Goal: Task Accomplishment & Management: Manage account settings

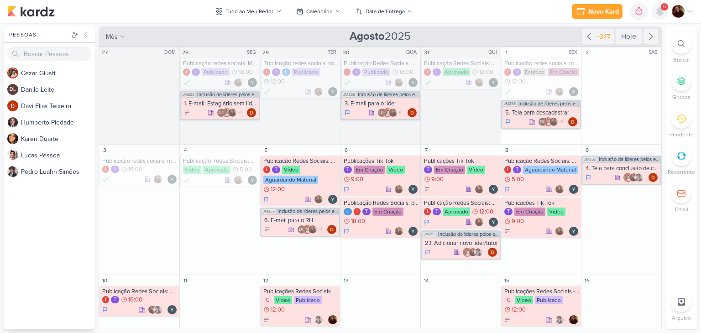
click at [665, 17] on div at bounding box center [660, 11] width 16 height 16
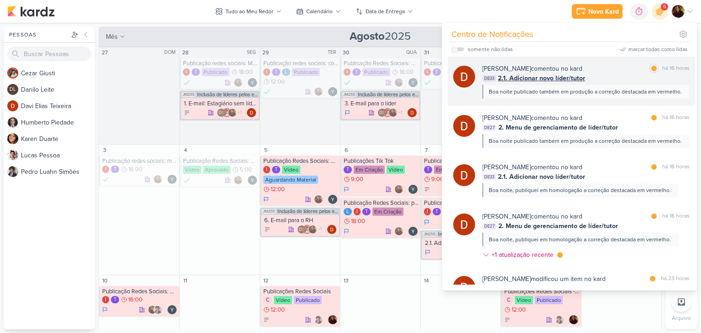
click at [611, 65] on div "[PERSON_NAME] comentou no kard marcar como lida há 16 horas" at bounding box center [586, 69] width 207 height 10
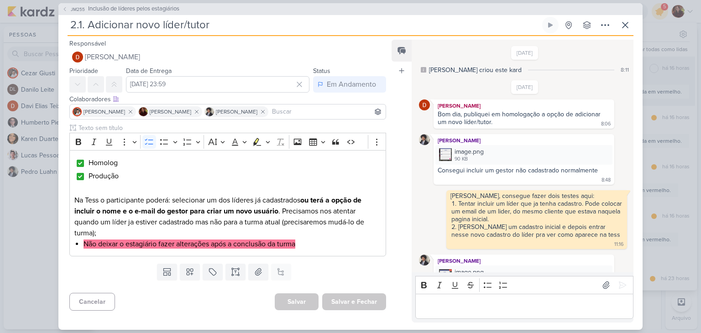
scroll to position [669, 0]
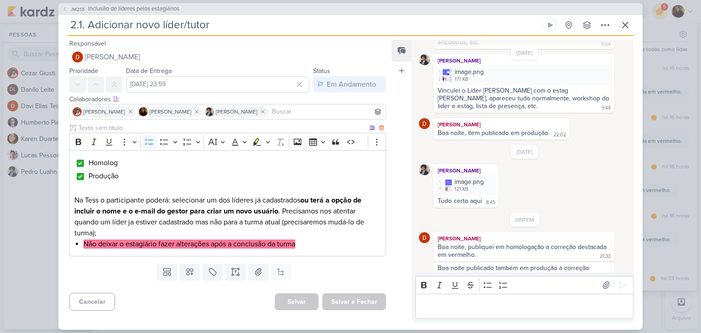
click at [321, 234] on p "Na Tess o participante poderá: selecionar um dos líderes já cadastrados ou terá…" at bounding box center [227, 217] width 307 height 44
click at [122, 10] on span "Inclusão de líderes pelos estagiários" at bounding box center [133, 9] width 91 height 9
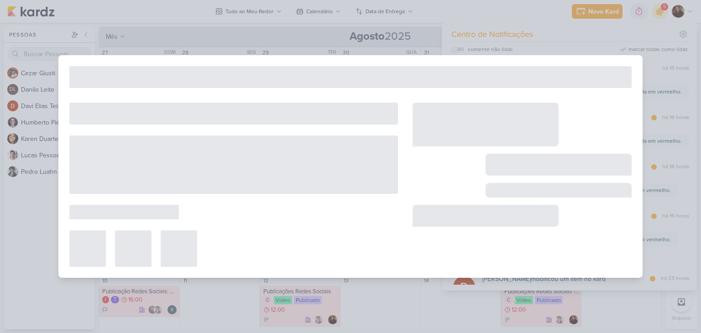
type input "Inclusão de líderes pelos estagiários"
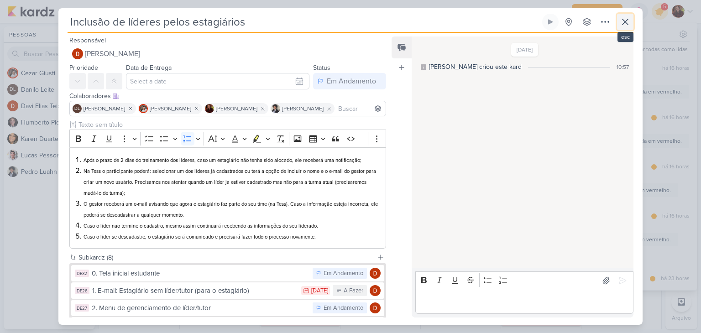
click at [630, 21] on icon at bounding box center [625, 21] width 11 height 11
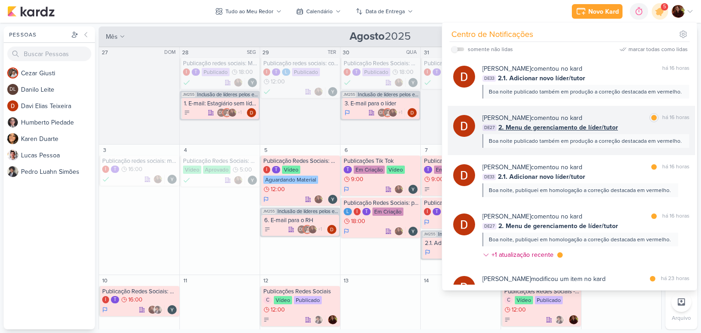
click at [630, 137] on div "Boa noite publicado também em produção a correção destacada em vermelho." at bounding box center [585, 141] width 193 height 8
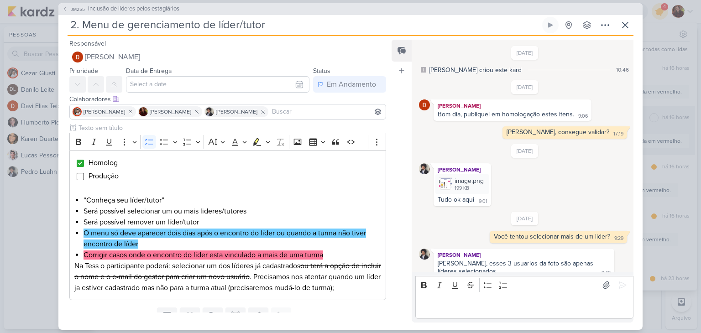
scroll to position [366, 0]
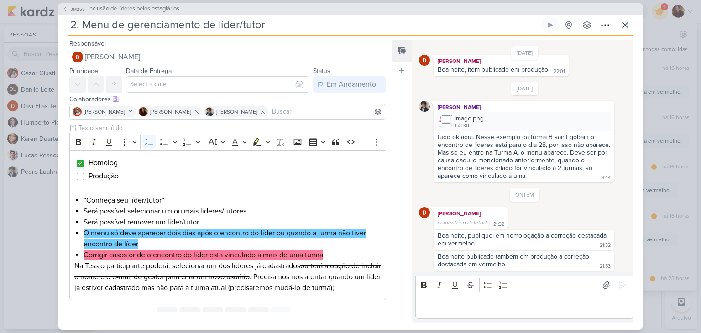
click at [444, 259] on div "Boa noite publicado também em produção a correção destacada em vermelho." at bounding box center [514, 261] width 153 height 16
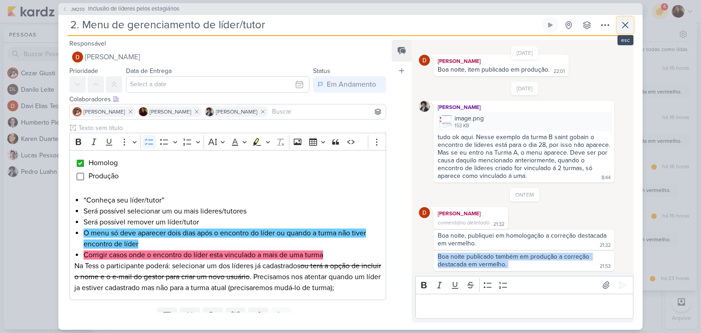
click at [626, 21] on icon at bounding box center [625, 25] width 11 height 11
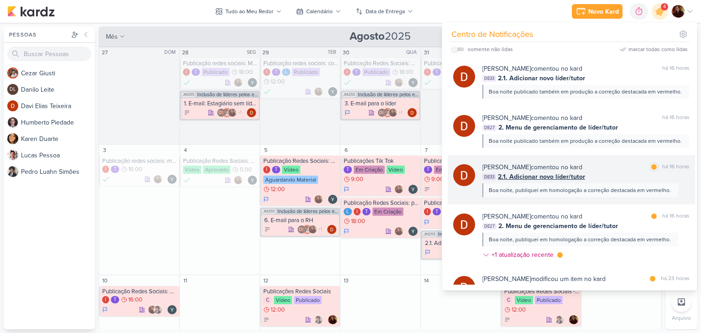
click at [625, 166] on div "[PERSON_NAME] comentou no kard marcar como lida há 16 horas" at bounding box center [586, 168] width 207 height 10
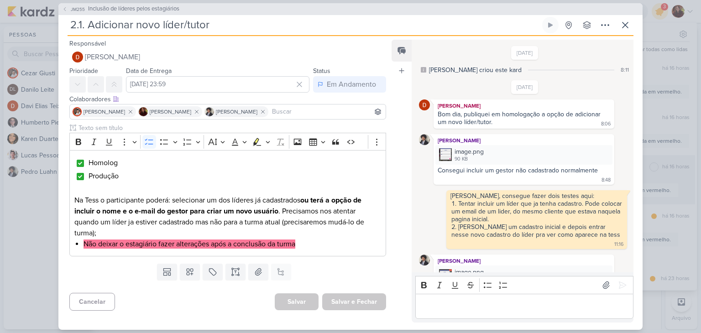
scroll to position [669, 0]
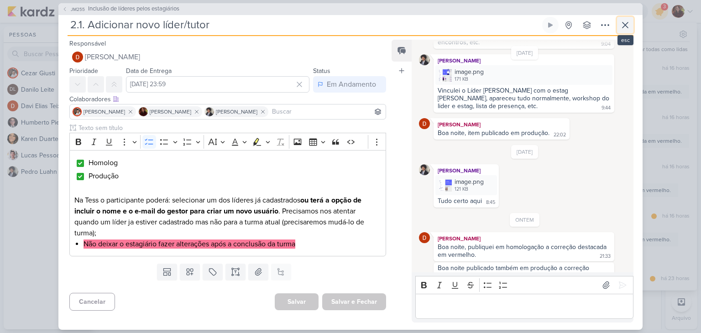
click at [632, 21] on button at bounding box center [625, 25] width 16 height 16
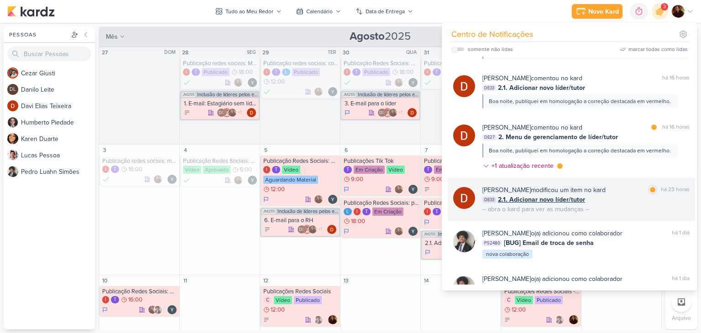
click at [642, 198] on div "DE33 2.1. Adicionar novo líder/tutor" at bounding box center [586, 200] width 207 height 10
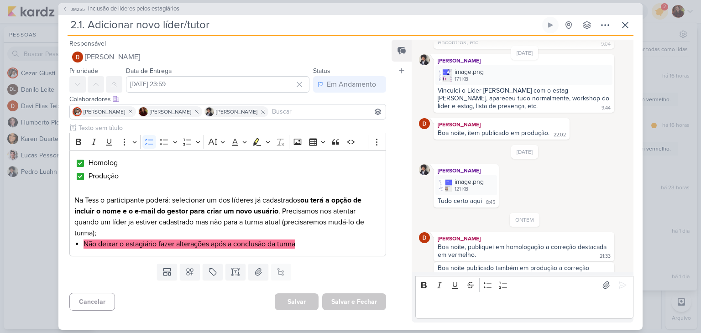
click at [623, 41] on div "[DATE] [PERSON_NAME] Bom dia, favor revalidar o fluxo de adicionar/selecionar l…" at bounding box center [525, 58] width 212 height 163
click at [632, 26] on button at bounding box center [625, 25] width 16 height 16
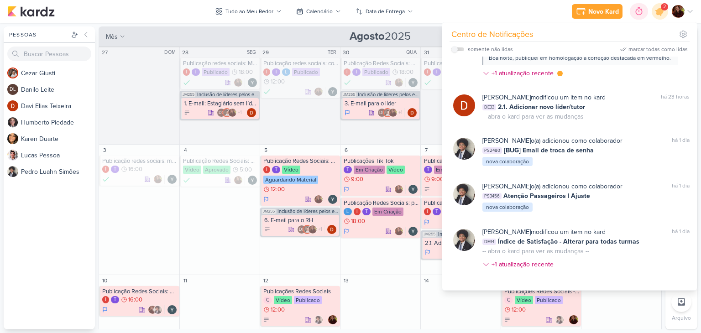
scroll to position [182, 0]
click at [477, 13] on div "Novo Kard Ctrl + k 0h0m Sessão desligada... Hoje 0h0m Semana 0h0m Mês 0h0m" at bounding box center [350, 11] width 687 height 23
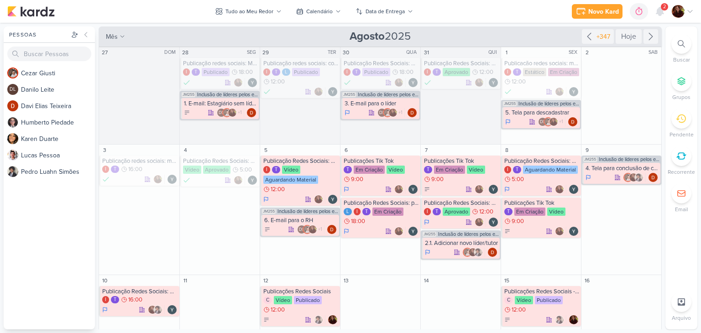
click at [677, 45] on div at bounding box center [682, 44] width 20 height 20
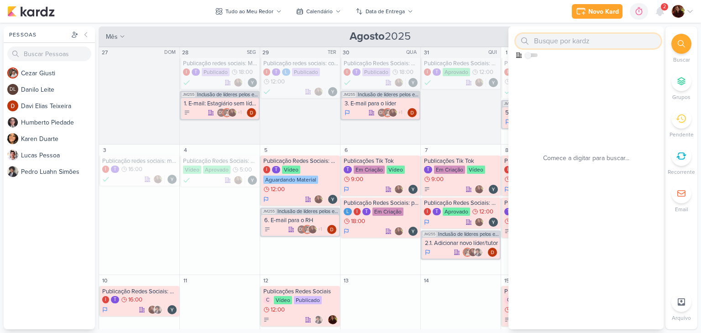
click at [593, 42] on input "text" at bounding box center [588, 41] width 145 height 15
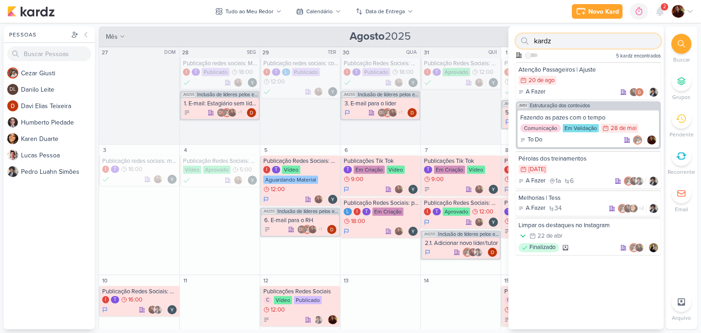
drag, startPoint x: 565, startPoint y: 44, endPoint x: 358, endPoint y: 32, distance: 206.8
click at [358, 32] on div "Pessoas [GEOGRAPHIC_DATA] C e z a r G i u s t i DL D a n i l o L e i t e D a v …" at bounding box center [350, 177] width 701 height 303
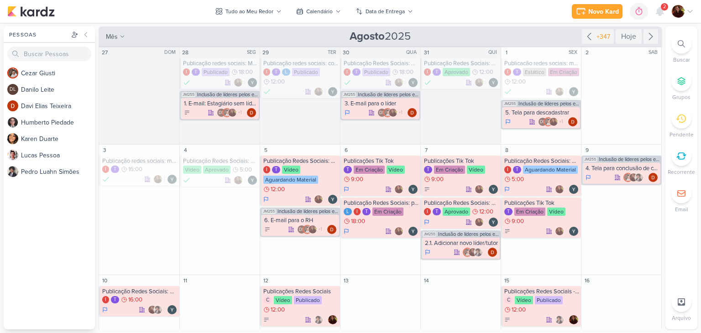
click at [681, 46] on icon at bounding box center [681, 43] width 7 height 7
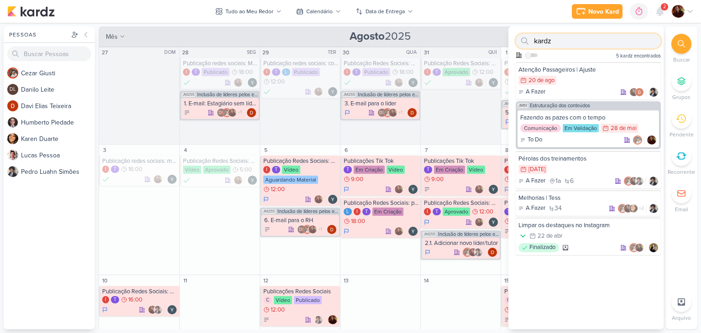
click at [585, 43] on input "kardz" at bounding box center [588, 41] width 145 height 15
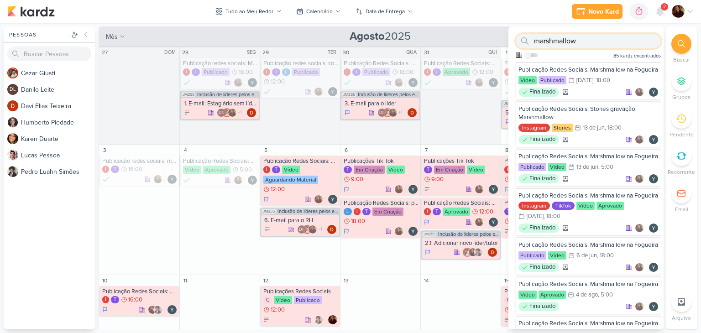
drag, startPoint x: 590, startPoint y: 38, endPoint x: 475, endPoint y: 32, distance: 115.2
click at [475, 32] on div "Pessoas [GEOGRAPHIC_DATA] C e z a r G i u s t i DL D a n i l o L e i t e D a v …" at bounding box center [350, 177] width 701 height 303
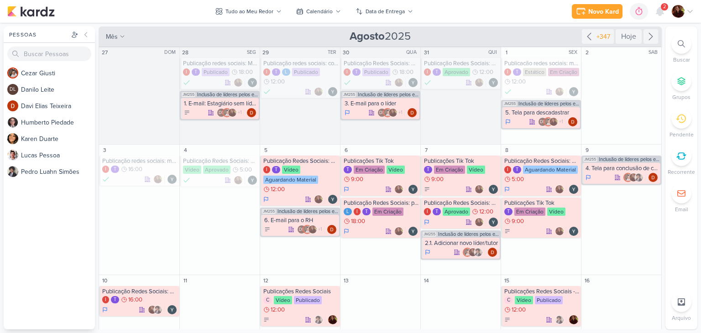
click at [683, 49] on div at bounding box center [682, 44] width 20 height 20
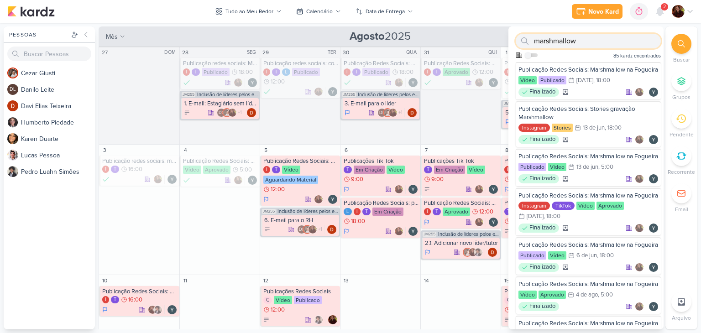
click at [594, 41] on input "marshmallow" at bounding box center [588, 41] width 145 height 15
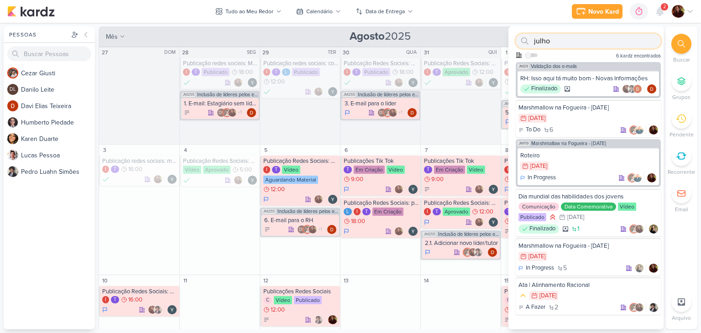
drag, startPoint x: 563, startPoint y: 40, endPoint x: 513, endPoint y: 38, distance: 49.4
click at [513, 38] on div "julho Como admin, ative para buscar em todos os kardz da organização 6 kardz en…" at bounding box center [586, 44] width 155 height 36
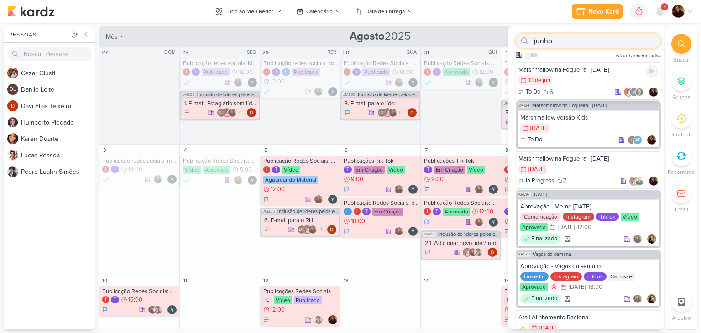
type input "junho"
click at [601, 76] on div "13/6 [DATE]" at bounding box center [589, 81] width 140 height 10
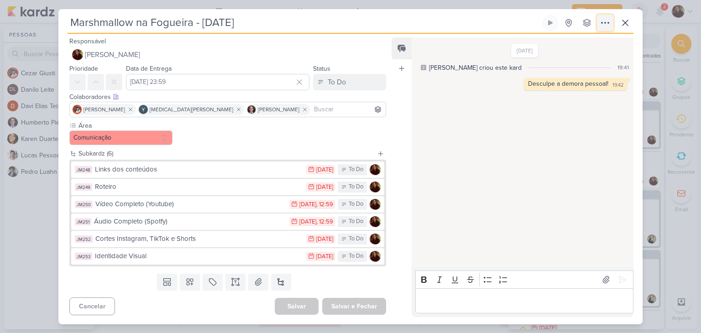
click at [612, 24] on button at bounding box center [605, 23] width 16 height 16
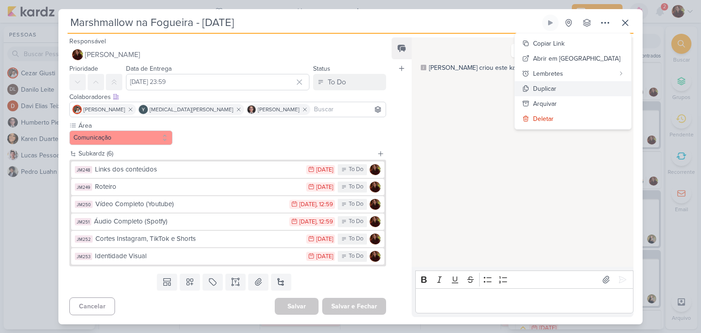
click at [608, 85] on button "Duplicar" at bounding box center [573, 88] width 116 height 15
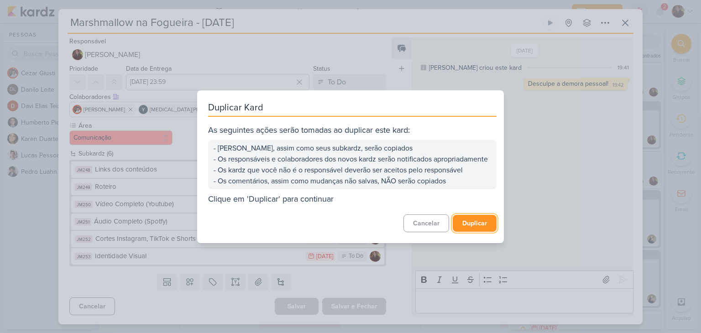
click at [474, 229] on button "Duplicar" at bounding box center [475, 223] width 44 height 17
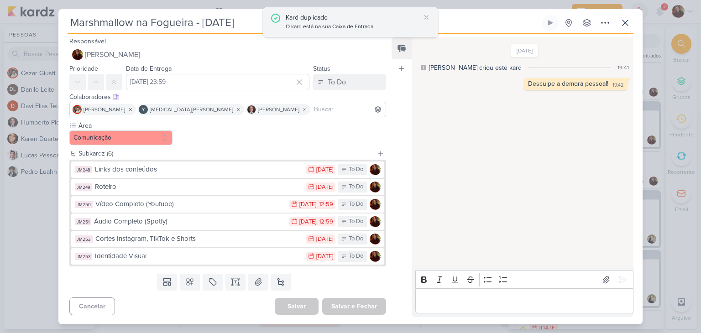
click at [360, 18] on div "Kard duplicado" at bounding box center [353, 18] width 134 height 10
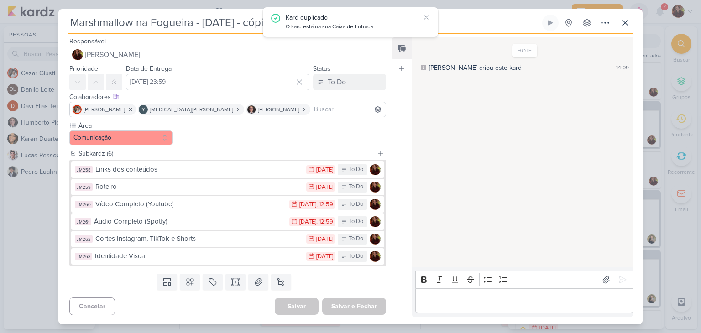
click at [221, 28] on input "Marshmallow na Fogueira - [DATE] - cópia" at bounding box center [304, 23] width 473 height 16
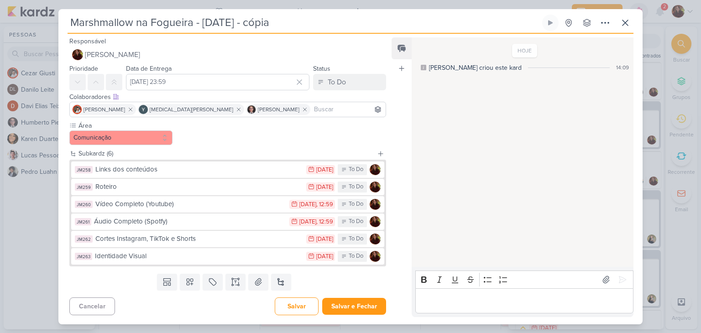
drag, startPoint x: 250, startPoint y: 21, endPoint x: 257, endPoint y: 26, distance: 8.1
click at [257, 26] on input "Marshmallow na Fogueira - [DATE] - cópia" at bounding box center [304, 23] width 473 height 16
type input "Marshmallow na Fogueira - [DATE]"
click at [237, 110] on icon at bounding box center [238, 109] width 3 height 3
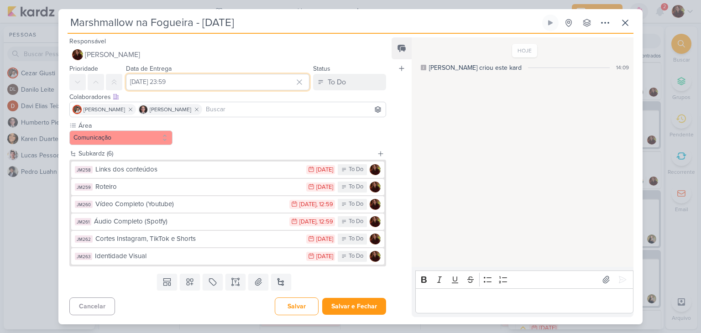
click at [215, 84] on input "[DATE] 23:59" at bounding box center [218, 82] width 184 height 16
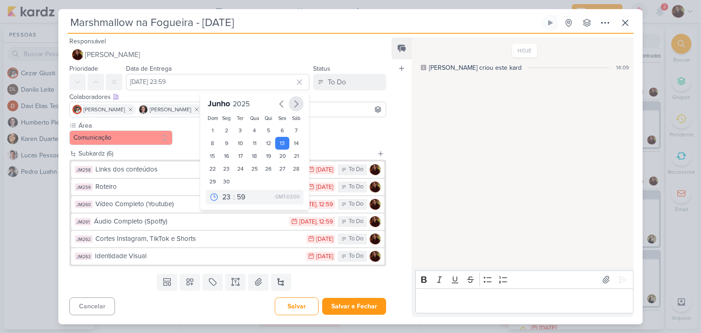
click at [295, 106] on icon "button" at bounding box center [296, 104] width 3 height 6
click at [225, 164] on div "21" at bounding box center [227, 169] width 14 height 13
type input "[DATE] 23:59"
click at [337, 136] on div "Área Comunicação" at bounding box center [227, 133] width 317 height 24
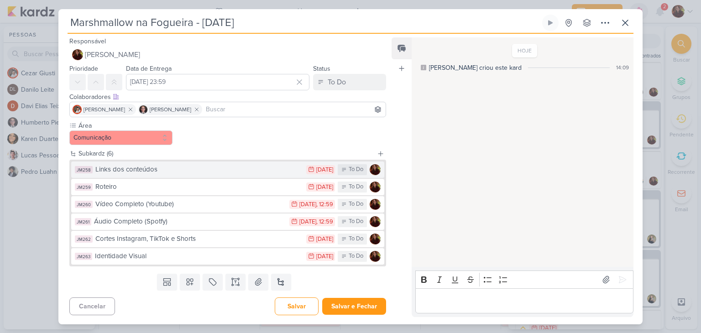
click at [194, 170] on div "Links dos conteúdos" at bounding box center [198, 169] width 206 height 11
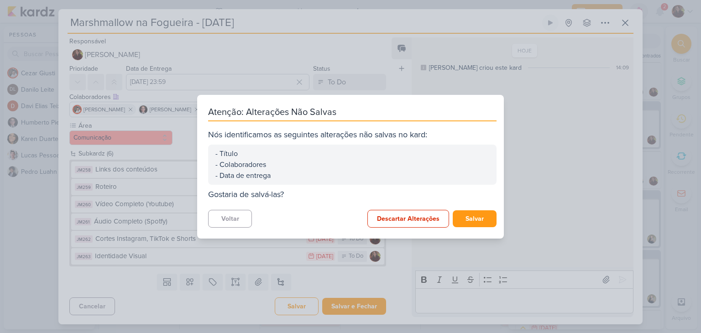
click at [556, 178] on div "Atenção: Alterações Não Salvas Nós identificamos as seguintes alterações não sa…" at bounding box center [350, 166] width 701 height 333
click at [471, 220] on button "Salvar" at bounding box center [475, 219] width 44 height 17
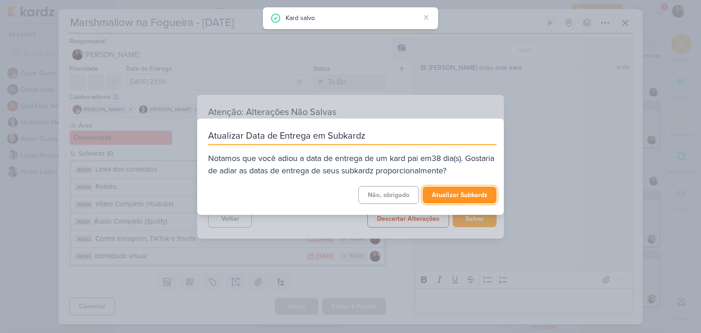
click at [443, 197] on button "Atualizar Subkardz" at bounding box center [460, 195] width 74 height 17
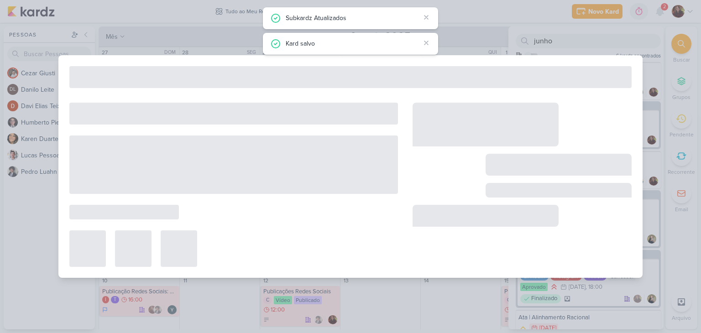
type input "Links dos conteúdos"
type input "[DATE] 23:59"
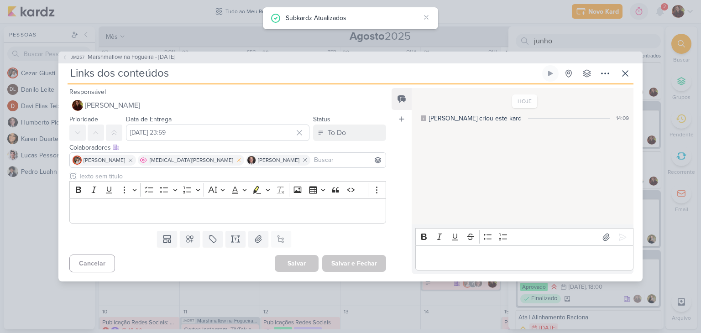
click at [237, 159] on icon at bounding box center [238, 159] width 3 height 3
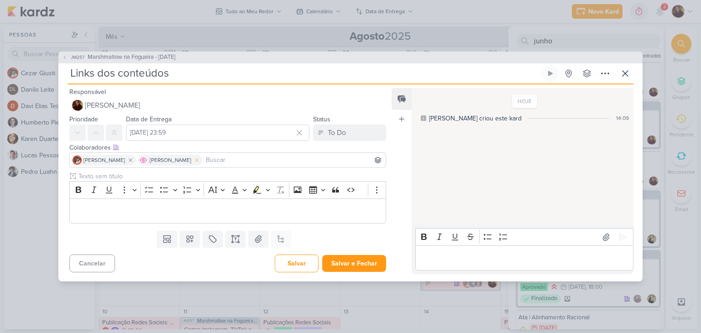
click at [194, 159] on icon at bounding box center [197, 160] width 6 height 6
click at [232, 132] on input "[DATE] 23:59" at bounding box center [218, 133] width 184 height 16
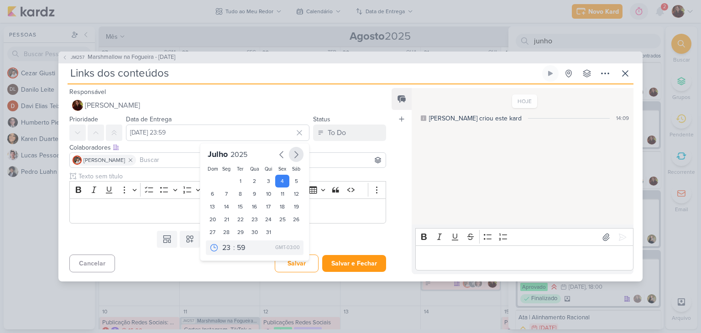
click at [290, 148] on button "button" at bounding box center [296, 154] width 15 height 15
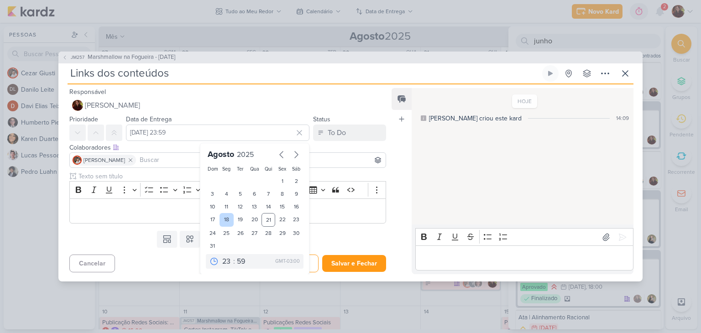
click at [221, 218] on div "18" at bounding box center [227, 220] width 14 height 14
type input "[DATE] 23:59"
click at [169, 220] on div "Editor editing area: main" at bounding box center [227, 211] width 317 height 25
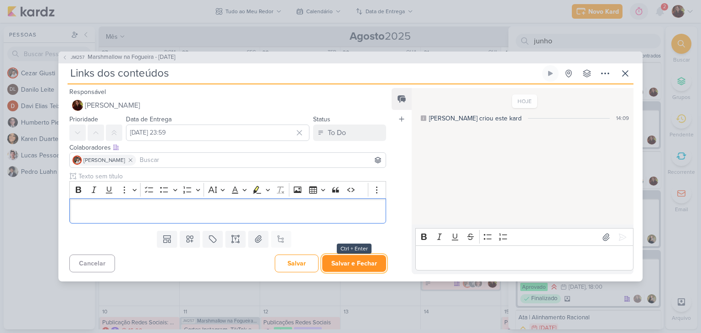
click at [348, 262] on button "Salvar e Fechar" at bounding box center [354, 263] width 64 height 17
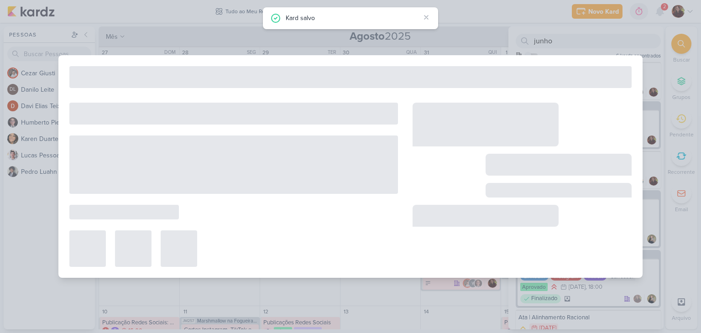
type input "Marshmallow na Fogueira - [DATE]"
type input "[DATE] 23:59"
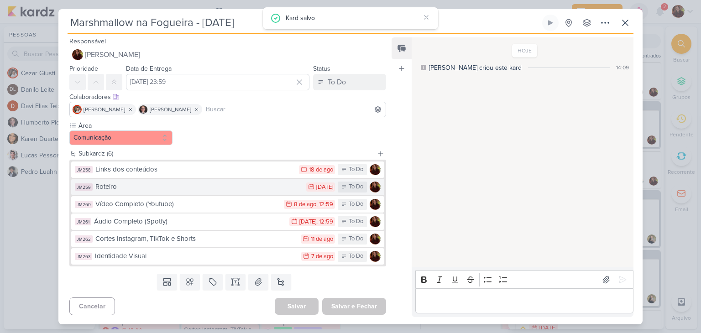
click at [174, 192] on button "JM259 Roteiro 4/7 [DATE] To Do" at bounding box center [227, 187] width 313 height 16
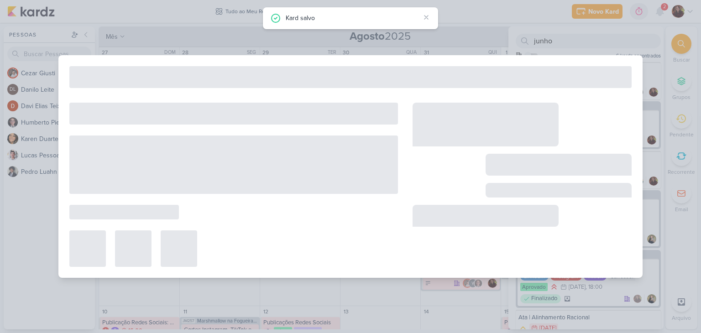
type input "Roteiro"
type input "[DATE] 23:59"
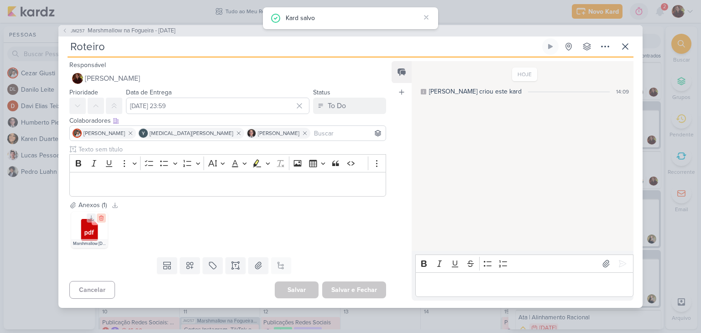
click at [102, 216] on icon at bounding box center [101, 218] width 6 height 6
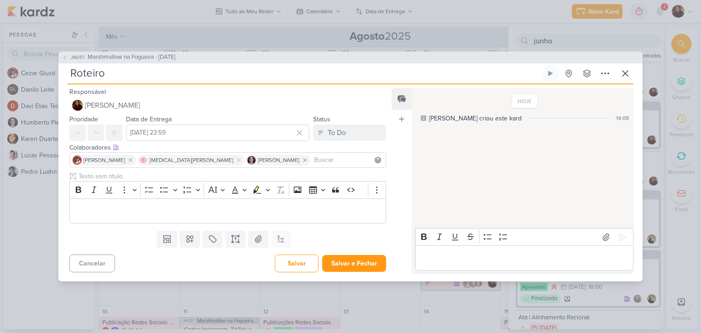
click at [236, 158] on icon at bounding box center [239, 160] width 6 height 6
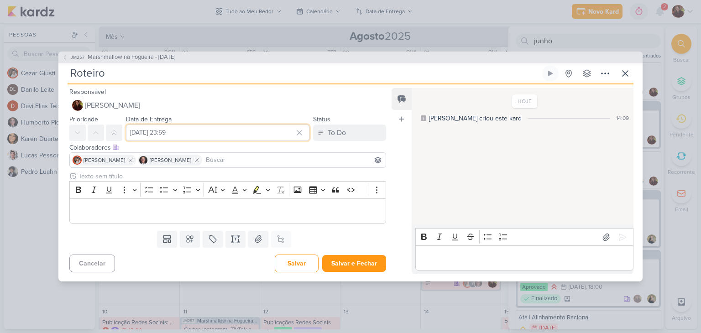
click at [275, 133] on input "[DATE] 23:59" at bounding box center [218, 133] width 184 height 16
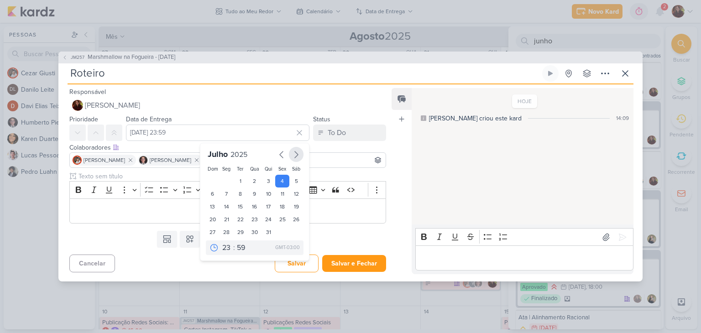
click at [293, 153] on icon "button" at bounding box center [296, 154] width 11 height 11
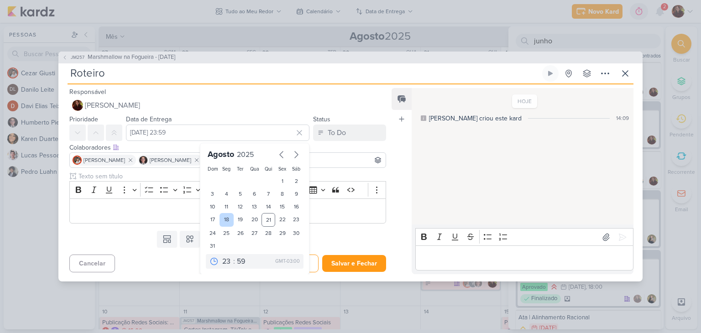
click at [222, 221] on div "18" at bounding box center [227, 220] width 14 height 14
type input "[DATE] 23:59"
click at [345, 209] on p "Editor editing area: main" at bounding box center [227, 211] width 307 height 11
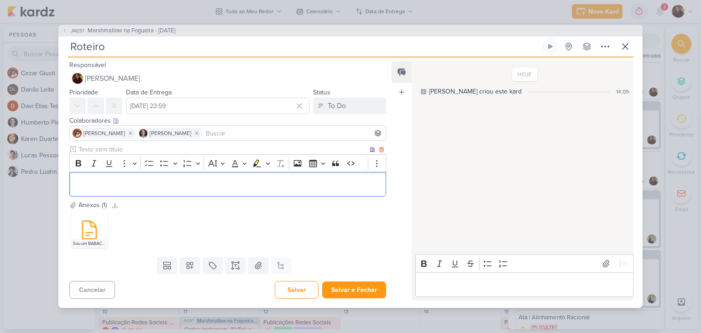
click at [99, 189] on p "Editor editing area: main" at bounding box center [227, 184] width 307 height 11
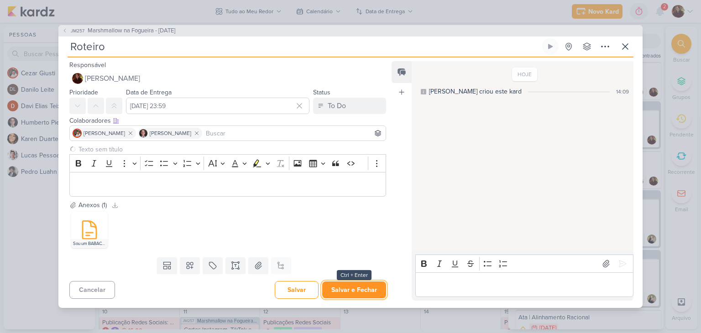
click at [355, 287] on button "Salvar e Fechar" at bounding box center [354, 290] width 64 height 17
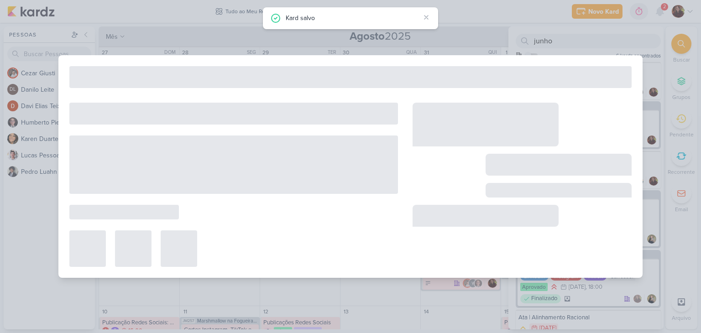
type input "Marshmallow na Fogueira - [DATE]"
type input "[DATE] 23:59"
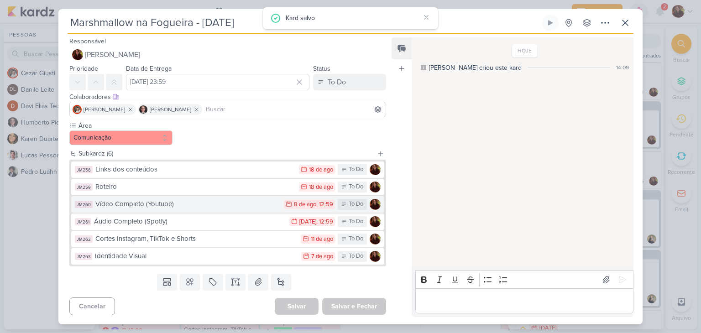
click at [168, 204] on div "Vídeo Completo (Youtube)" at bounding box center [187, 204] width 184 height 11
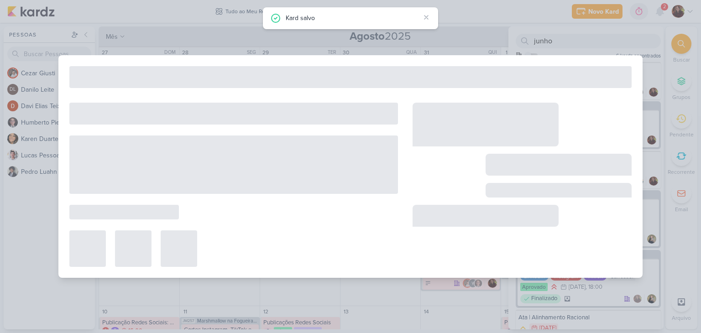
type input "Vídeo Completo (Youtube)"
type input "[DATE] 12:59"
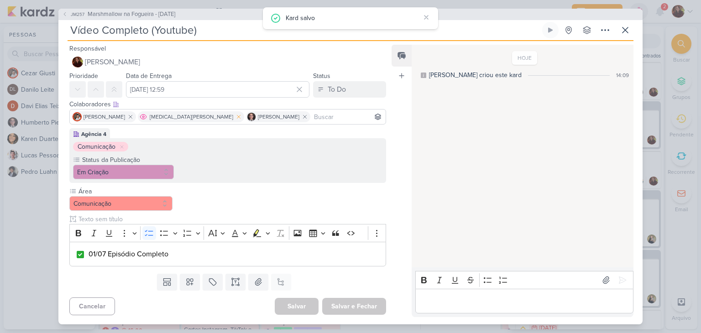
click at [236, 119] on icon at bounding box center [239, 117] width 6 height 6
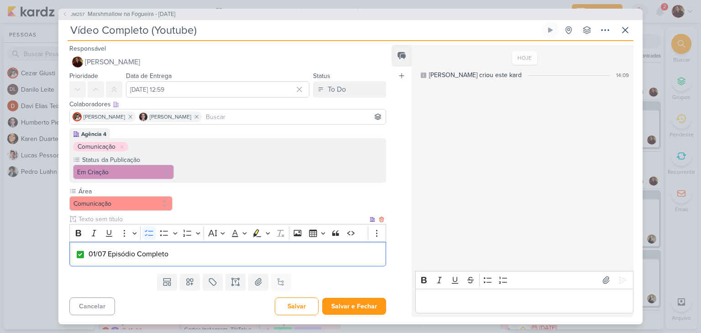
drag, startPoint x: 184, startPoint y: 254, endPoint x: 90, endPoint y: 260, distance: 94.3
click at [90, 260] on div "01/07 Episódio Completo" at bounding box center [227, 254] width 317 height 25
click at [344, 306] on button "Salvar e Fechar" at bounding box center [354, 306] width 64 height 17
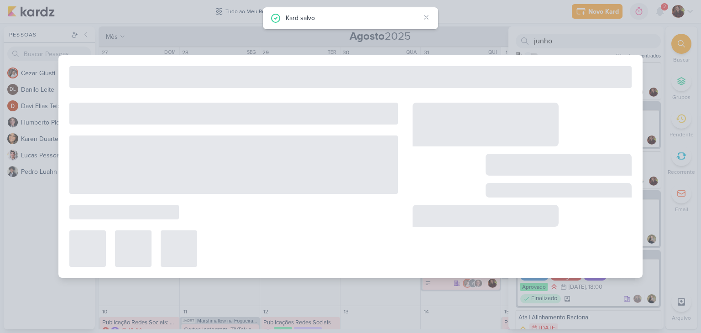
type input "Marshmallow na Fogueira - [DATE]"
type input "[DATE] 23:59"
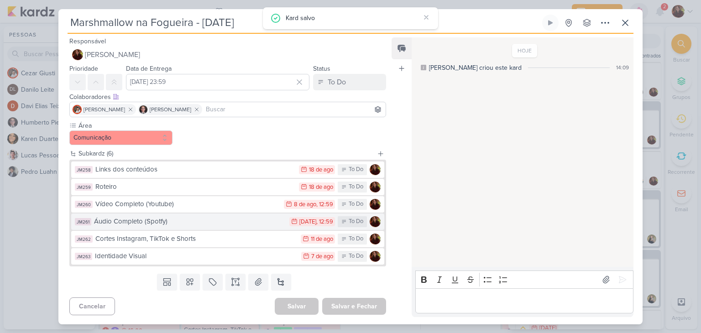
click at [193, 222] on div "Áudio Completo (Spotfy)" at bounding box center [189, 221] width 191 height 11
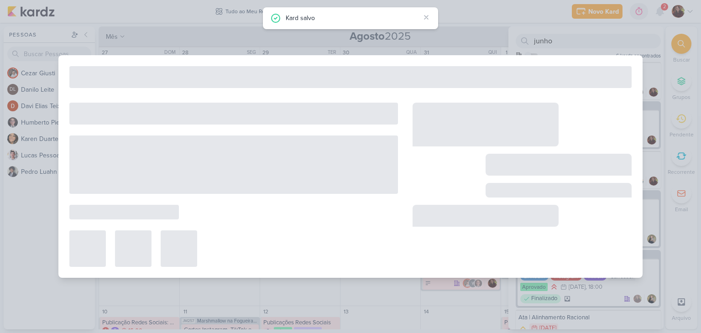
type input "Áudio Completo (Spotfy)"
type input "[DATE] 12:59"
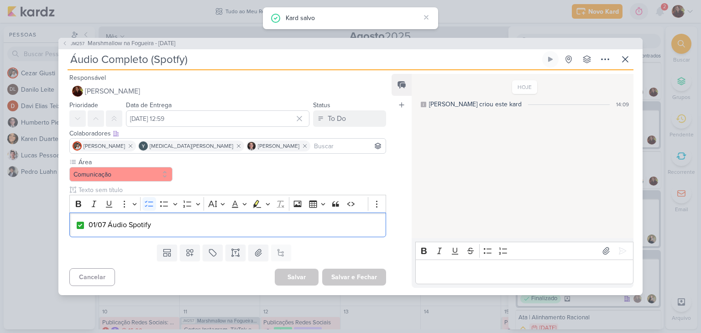
drag, startPoint x: 163, startPoint y: 224, endPoint x: 50, endPoint y: 234, distance: 114.2
click at [50, 234] on div "JM257 Marshmallow na Fogueira - [DATE] Áudio Completo (Spotfy)" at bounding box center [350, 166] width 701 height 333
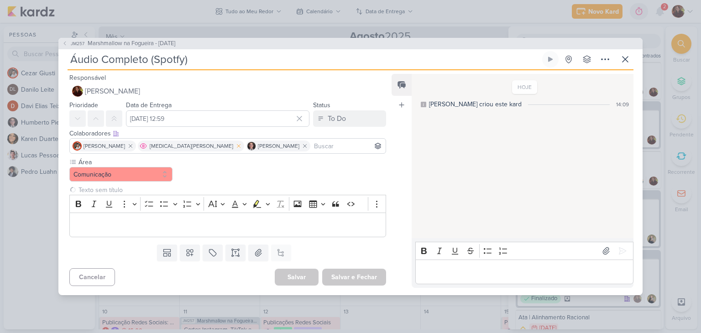
click at [237, 148] on icon at bounding box center [238, 146] width 3 height 3
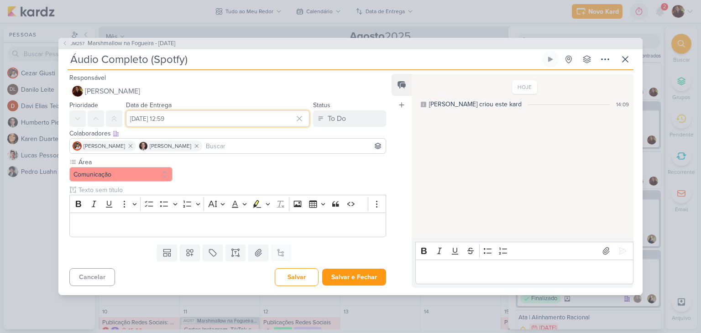
click at [200, 121] on input "[DATE] 12:59" at bounding box center [218, 119] width 184 height 16
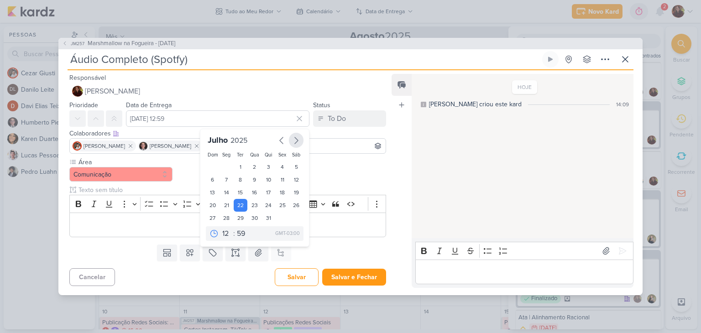
click at [291, 139] on icon "button" at bounding box center [296, 140] width 11 height 11
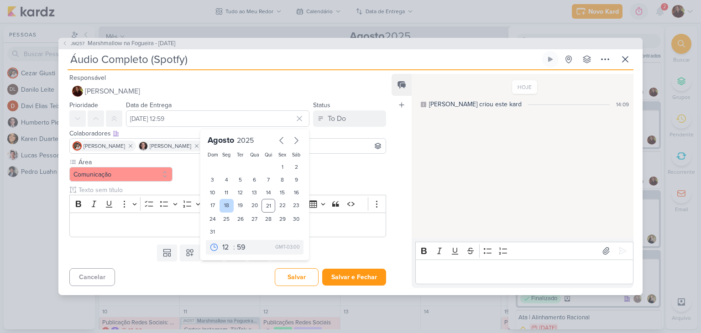
click at [224, 205] on div "18" at bounding box center [227, 206] width 14 height 14
type input "[DATE] 12:59"
click at [334, 280] on button "Salvar e Fechar" at bounding box center [354, 277] width 64 height 17
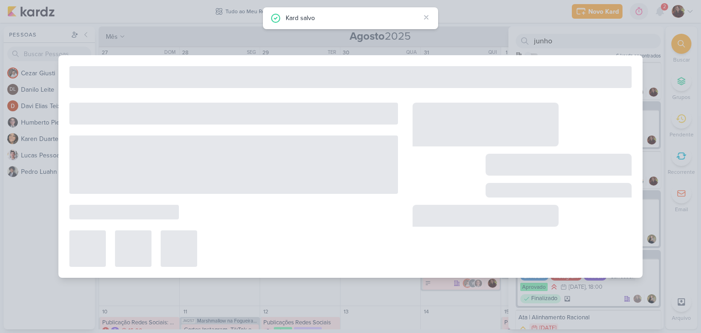
type input "Marshmallow na Fogueira - [DATE]"
type input "[DATE] 23:59"
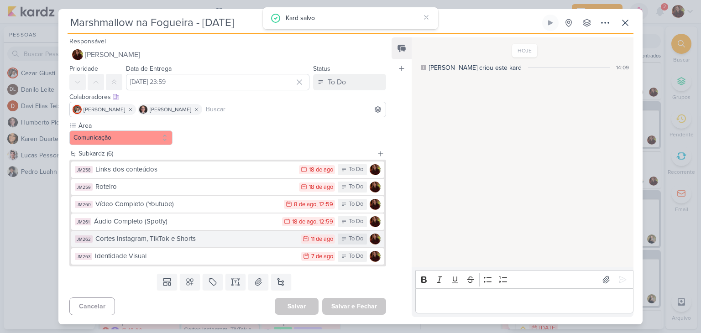
click at [180, 244] on button "JM262 Cortes Instagram, TikTok e Shorts 11/8 [DATE] To Do" at bounding box center [227, 239] width 313 height 16
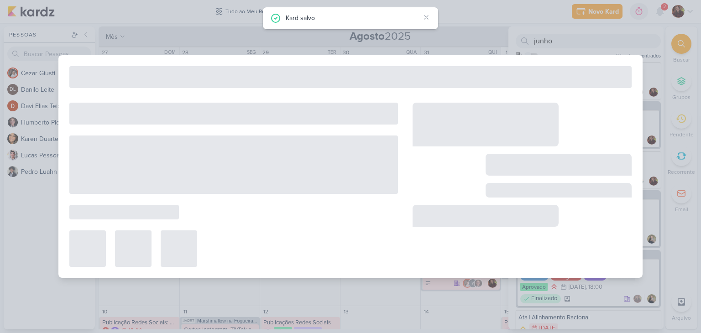
type input "Cortes Instagram, TikTok e Shorts"
type input "[DATE] 23:59"
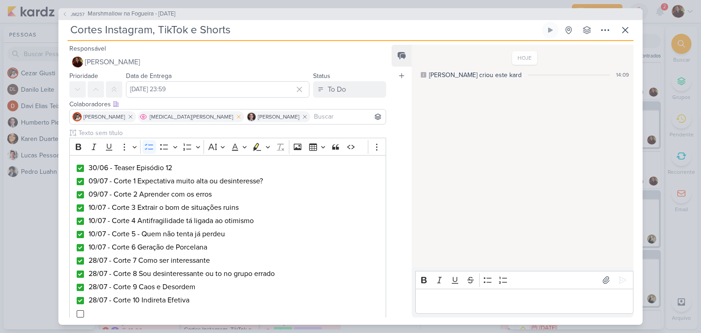
click at [237, 117] on icon at bounding box center [238, 116] width 3 height 3
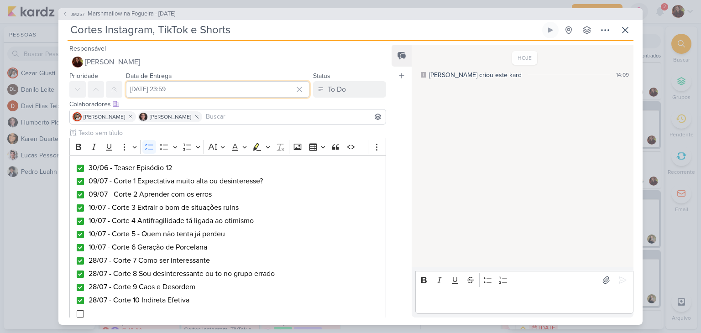
click at [171, 92] on input "[DATE] 23:59" at bounding box center [218, 89] width 184 height 16
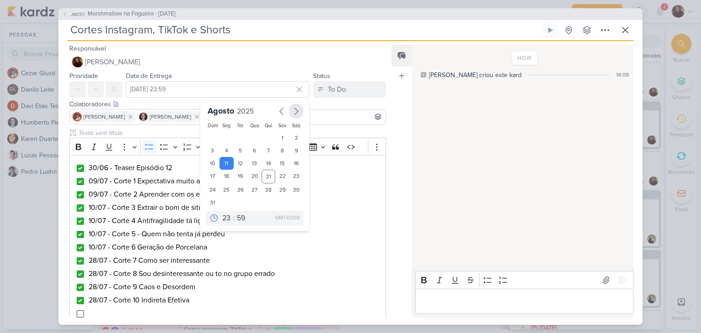
click at [292, 112] on icon "button" at bounding box center [296, 111] width 11 height 11
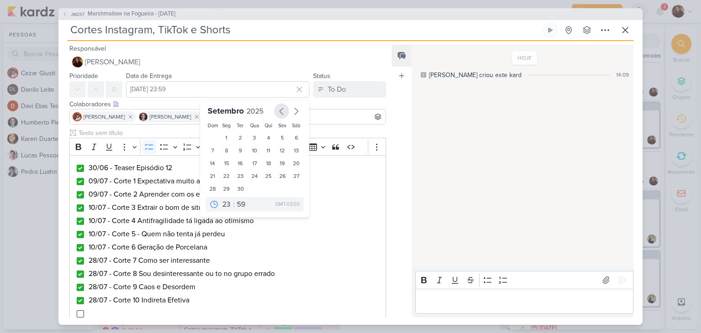
click at [276, 116] on icon "button" at bounding box center [281, 111] width 11 height 11
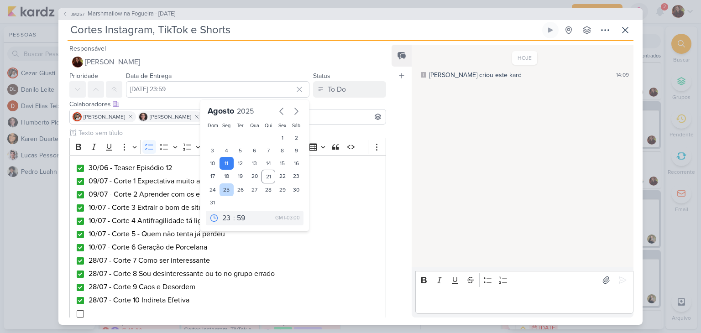
click at [223, 194] on div "25" at bounding box center [227, 190] width 14 height 13
type input "[DATE] 23:59"
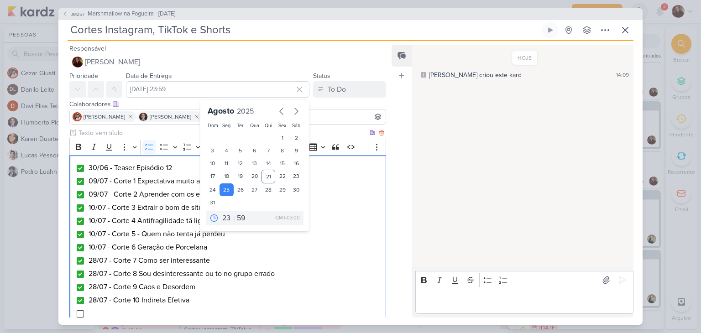
click at [313, 218] on li "10/07 - Corte 4 Antifragilidade tá ligada ao otimismo" at bounding box center [234, 221] width 293 height 11
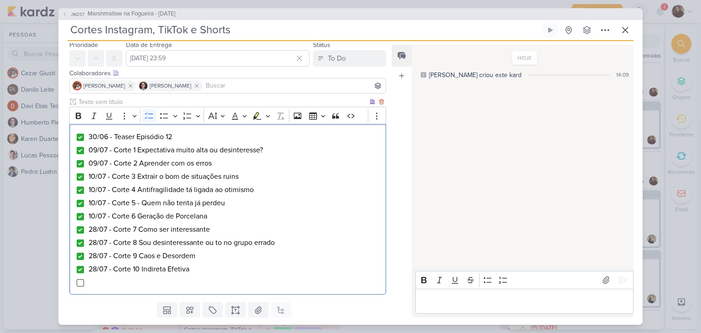
scroll to position [58, 0]
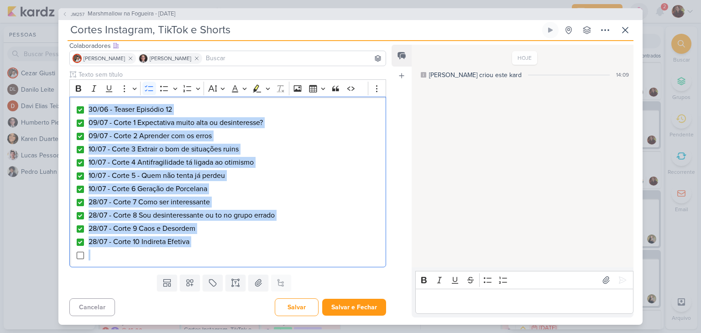
drag, startPoint x: 129, startPoint y: 257, endPoint x: 30, endPoint y: 85, distance: 198.2
click at [30, 85] on div "JM257 Marshmallow na Fogueira - [DATE] Cortes Instagram, TikTok e Shorts" at bounding box center [350, 166] width 701 height 333
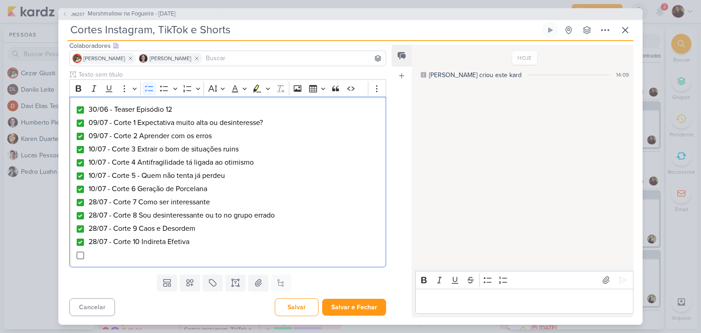
scroll to position [0, 0]
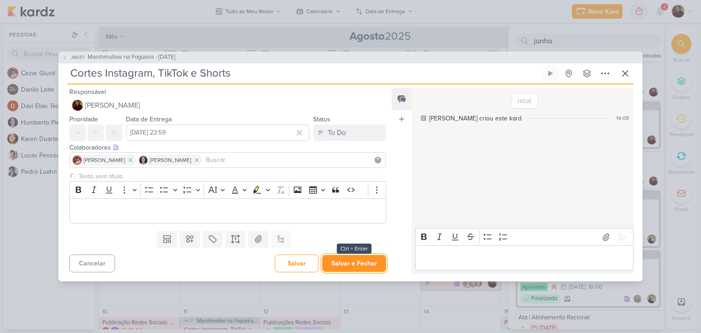
click at [369, 267] on button "Salvar e Fechar" at bounding box center [354, 263] width 64 height 17
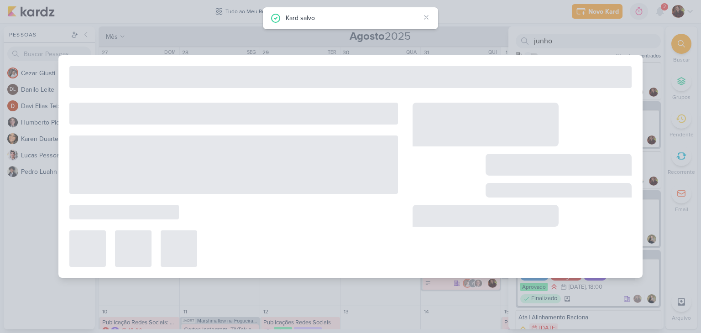
type input "Marshmallow na Fogueira - [DATE]"
type input "[DATE] 23:59"
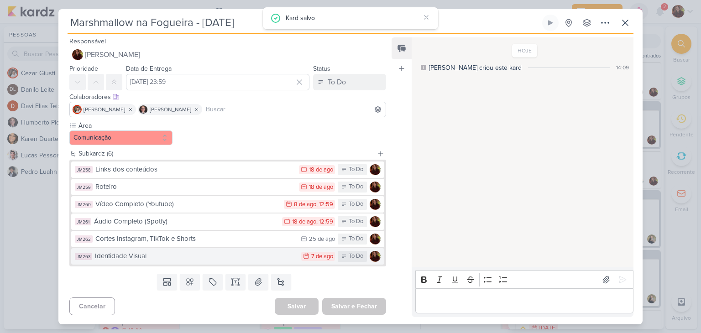
click at [150, 260] on div "Identidade Visual" at bounding box center [196, 256] width 202 height 11
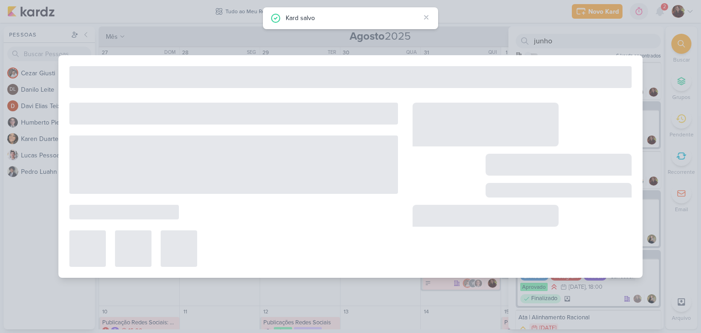
type input "Identidade Visual"
type input "[DATE] 23:59"
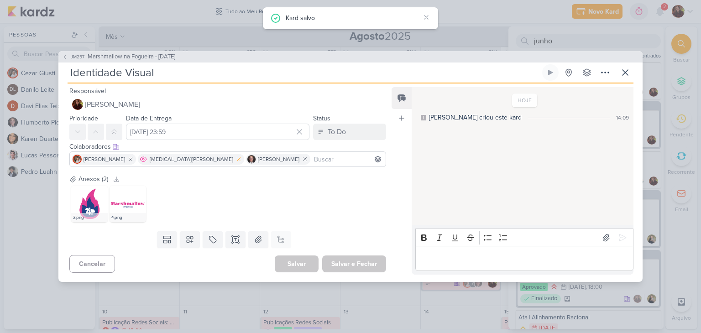
click at [236, 159] on icon at bounding box center [239, 159] width 6 height 6
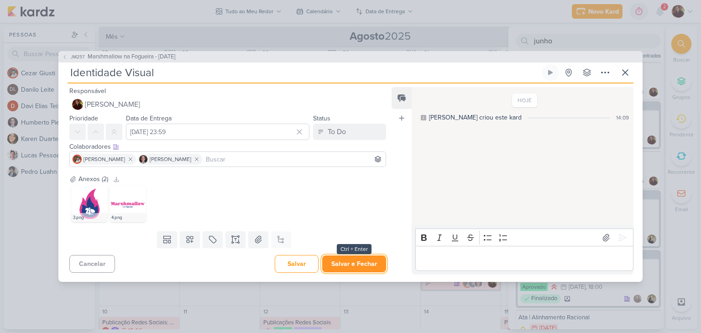
click at [353, 258] on button "Salvar e Fechar" at bounding box center [354, 264] width 64 height 17
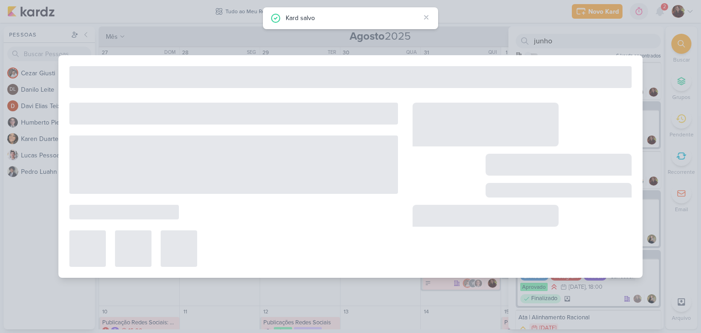
type input "Marshmallow na Fogueira - [DATE]"
type input "[DATE] 23:59"
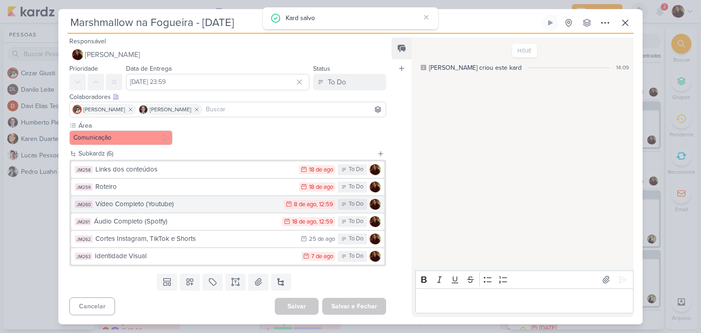
click at [182, 201] on div "Vídeo Completo (Youtube)" at bounding box center [187, 204] width 184 height 11
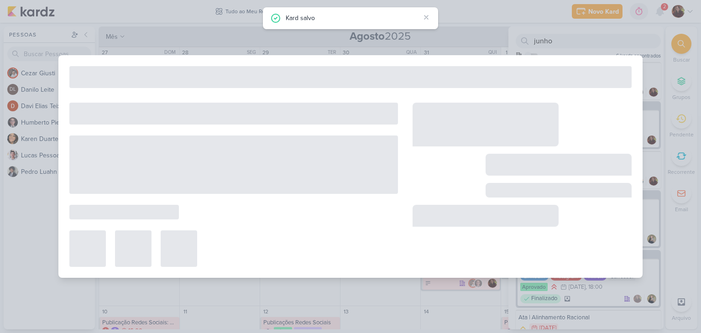
type input "Vídeo Completo (Youtube)"
type input "[DATE] 12:59"
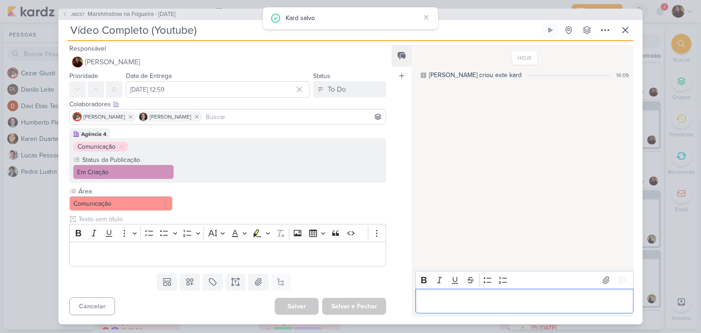
click at [453, 300] on p "Editor editing area: main" at bounding box center [524, 301] width 209 height 11
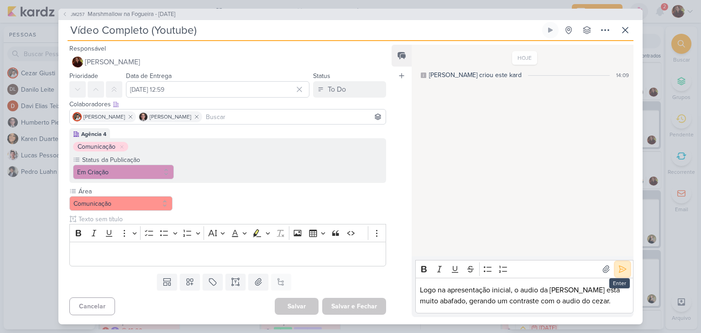
click at [618, 265] on icon at bounding box center [622, 269] width 9 height 9
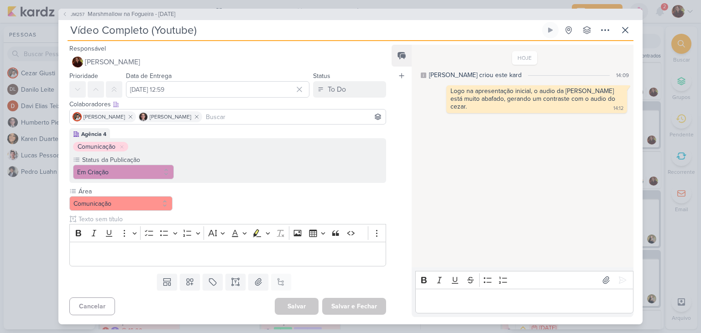
click at [440, 301] on p "Editor editing area: main" at bounding box center [524, 301] width 209 height 11
